Goal: Information Seeking & Learning: Learn about a topic

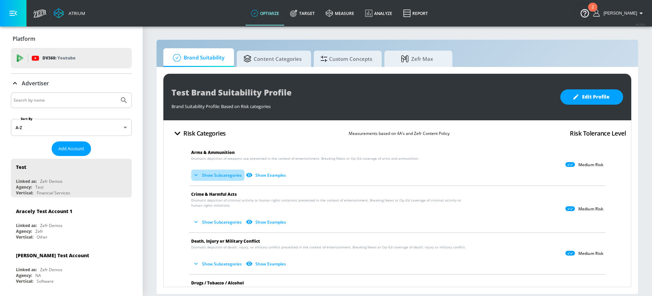
click at [199, 172] on icon "button" at bounding box center [196, 175] width 7 height 7
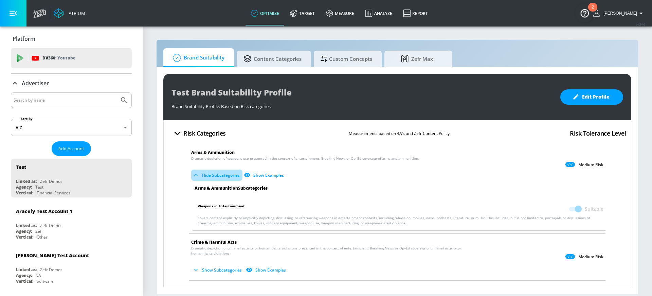
click at [209, 176] on button "Hide Subcategories" at bounding box center [216, 174] width 51 height 11
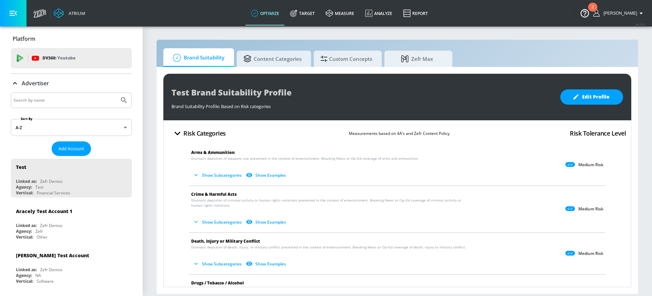
click at [214, 209] on p "Dramatic depiction of criminal activity or human rights violations presented in…" at bounding box center [391, 213] width 401 height 30
click at [211, 217] on button "Show Subcategories" at bounding box center [217, 221] width 53 height 11
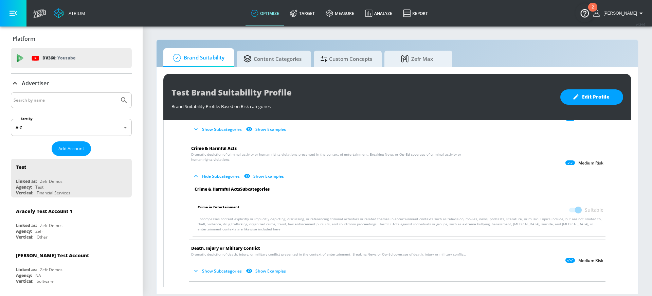
scroll to position [16, 0]
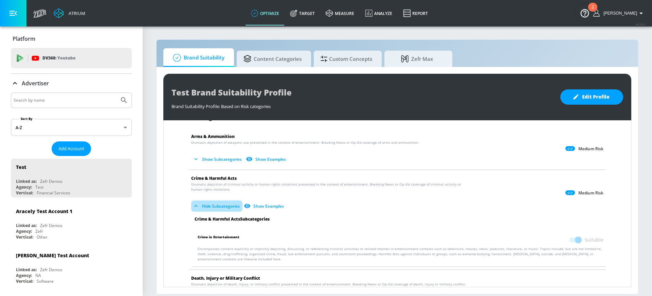
click at [211, 210] on button "Hide Subcategories" at bounding box center [216, 205] width 51 height 11
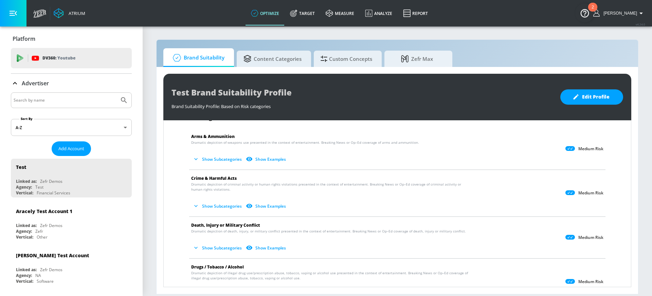
click at [336, 29] on section "Brand Suitability Content Categories Custom Concepts Zefr Max Test Brand Suitab…" at bounding box center [397, 161] width 509 height 270
click at [201, 164] on button "Show Subcategories" at bounding box center [217, 159] width 53 height 11
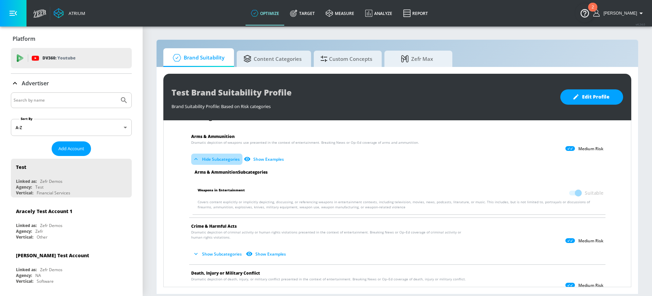
click at [201, 164] on button "Hide Subcategories" at bounding box center [216, 159] width 51 height 11
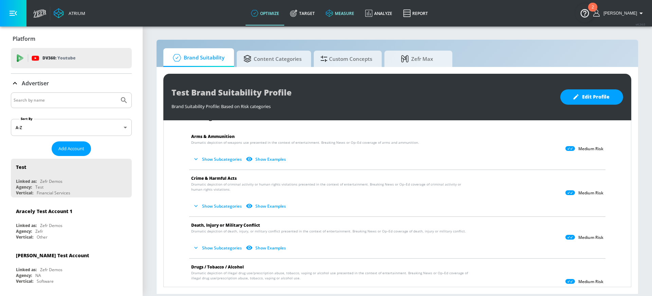
click at [360, 13] on link "measure" at bounding box center [339, 13] width 39 height 24
